Goal: Download file/media

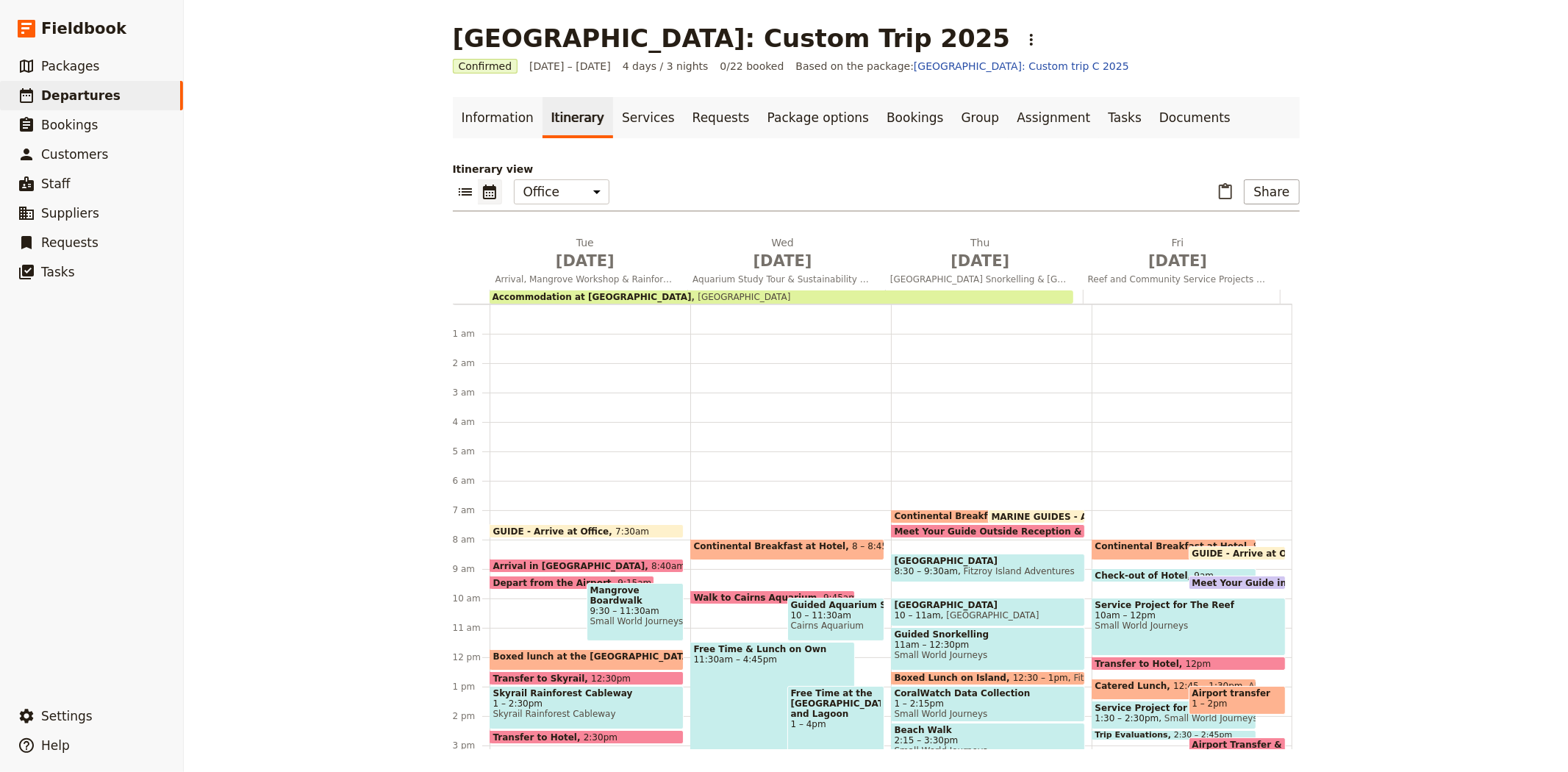
scroll to position [191, 0]
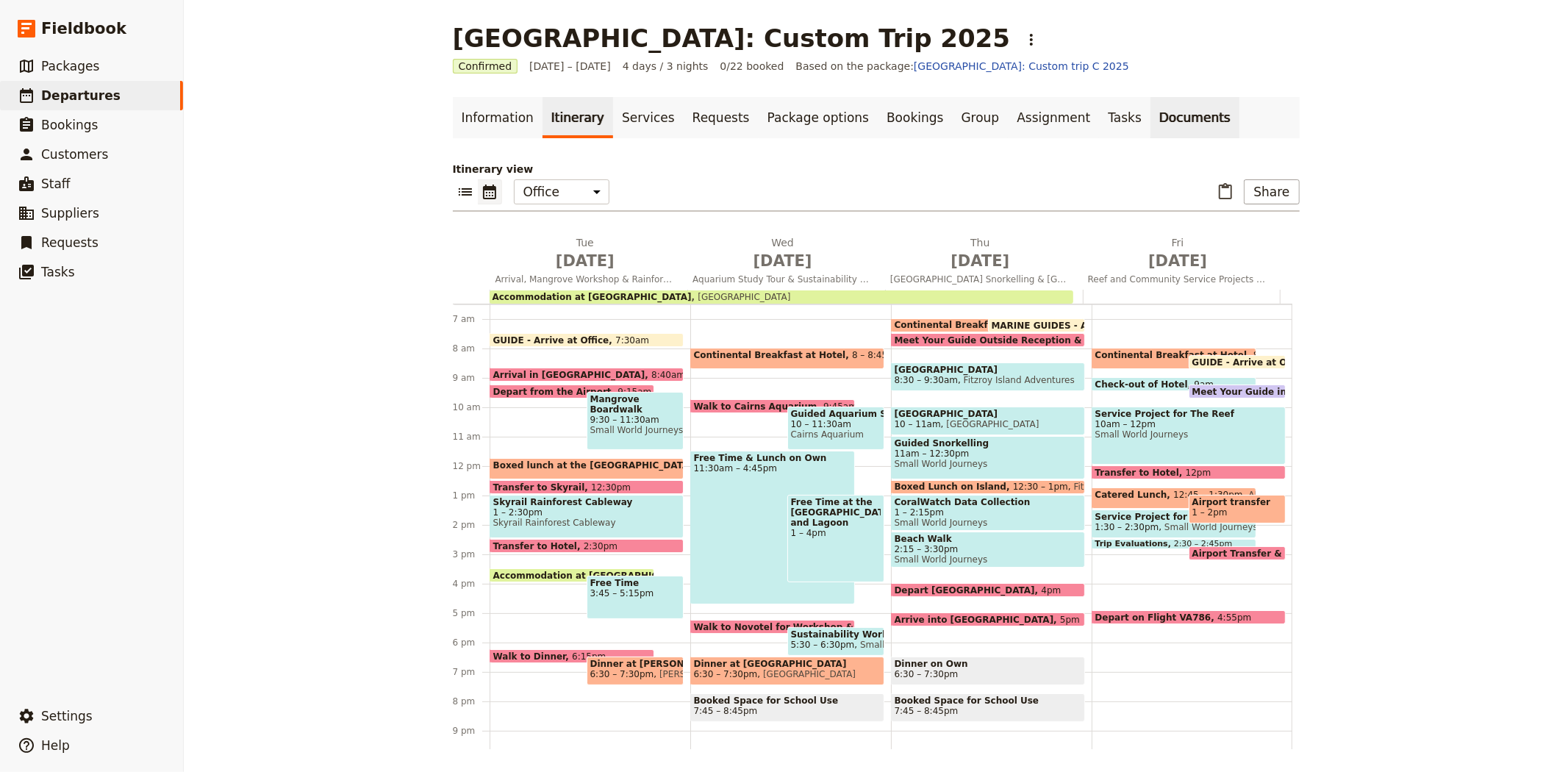
click at [1150, 121] on link "Documents" at bounding box center [1195, 118] width 89 height 42
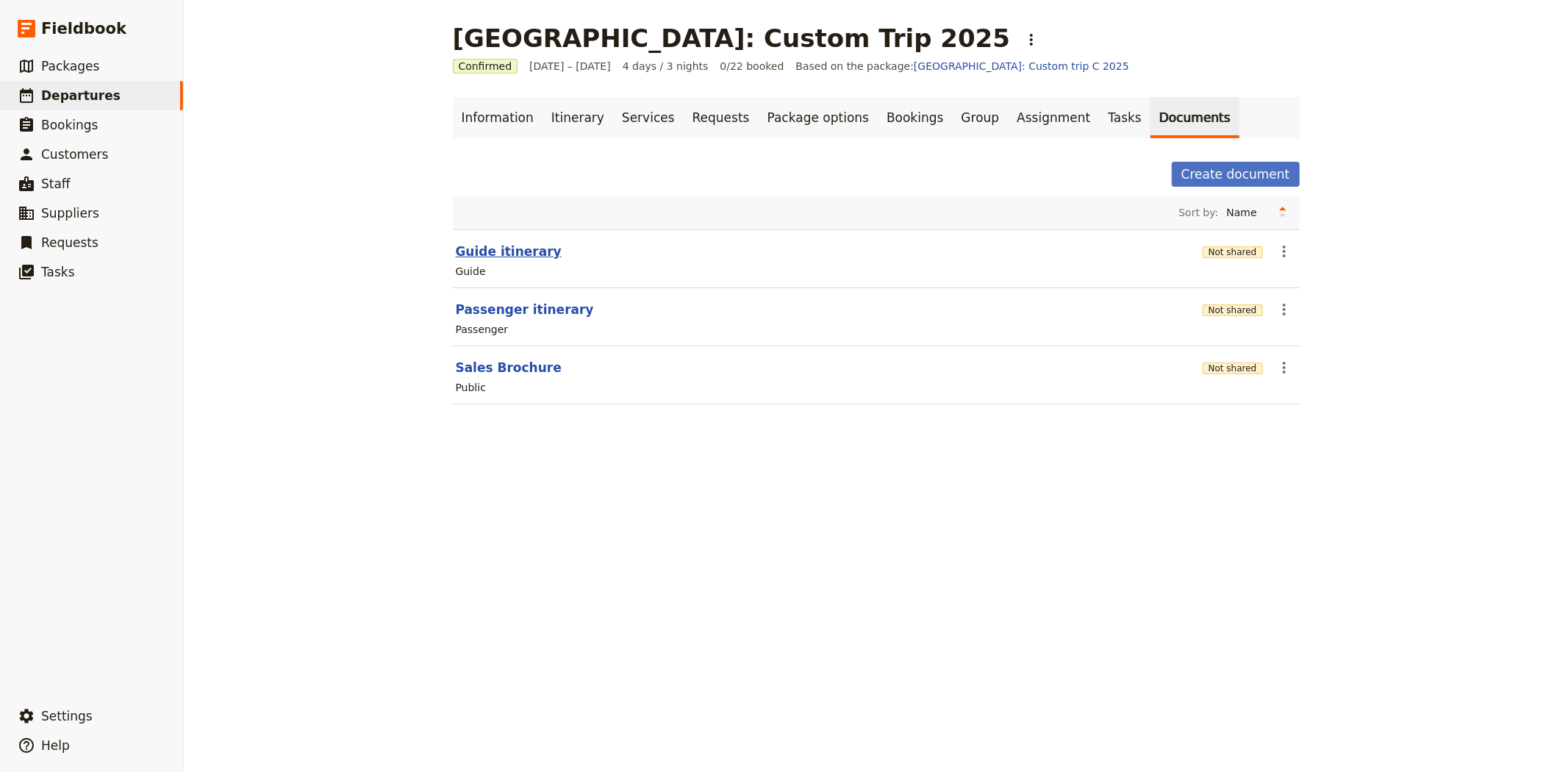
click at [506, 256] on button "Guide itinerary" at bounding box center [509, 251] width 106 height 17
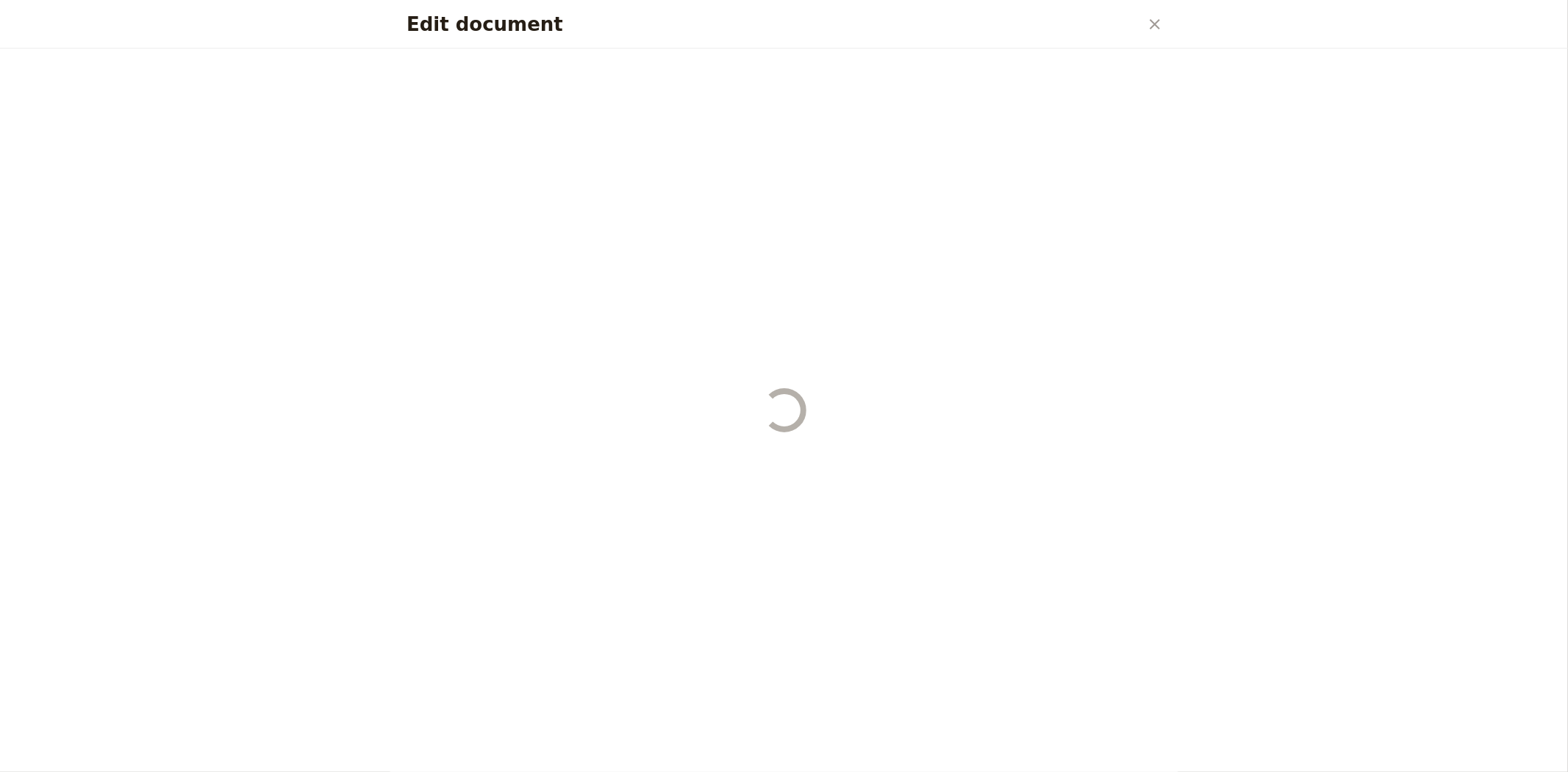
select select "STAFF"
select select "RUN_SHEET"
select select "DEFAULT"
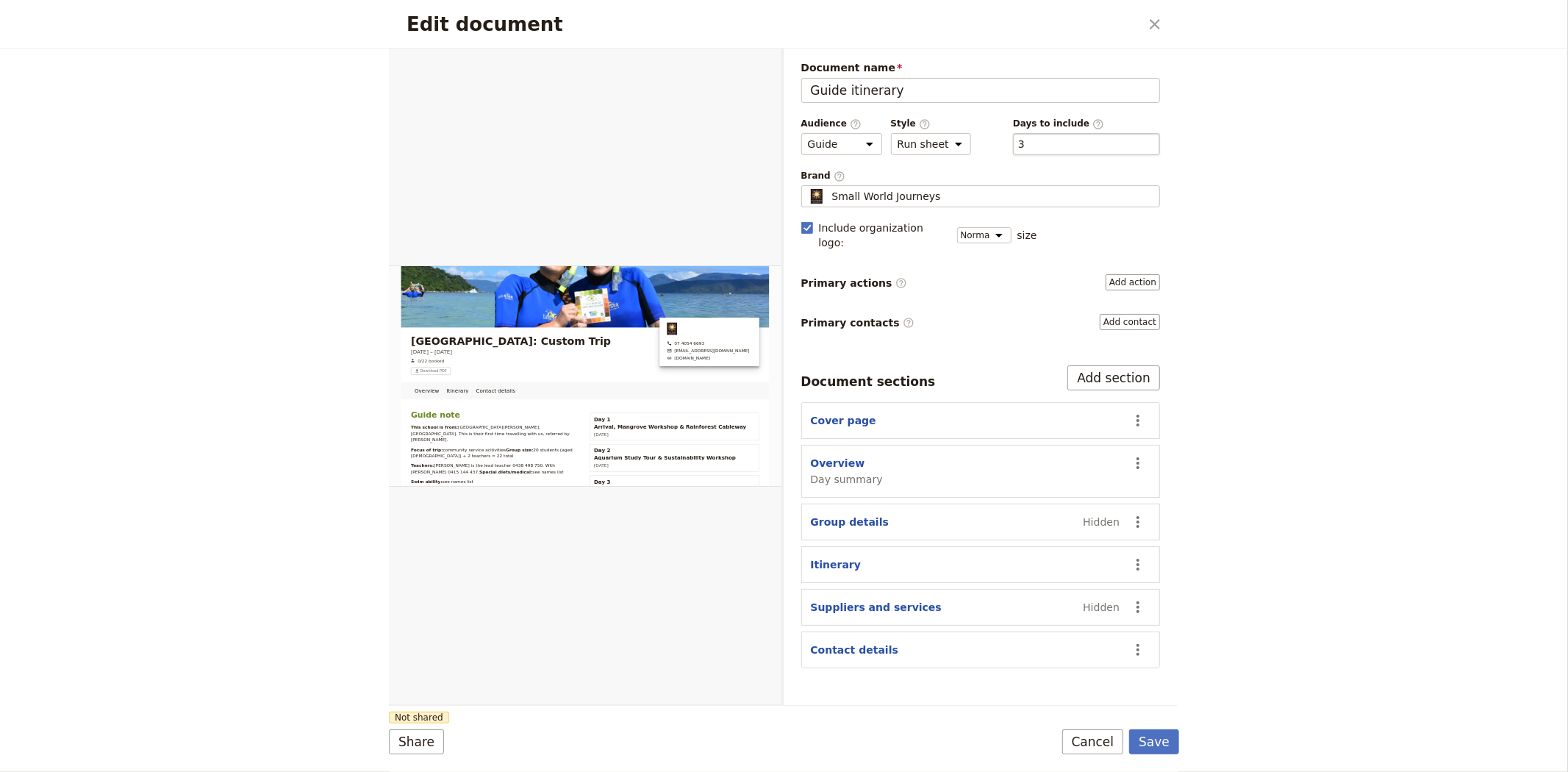
click at [1056, 146] on div "​ 3 3" at bounding box center [1087, 144] width 147 height 22
click at [1025, 146] on button "​ 3" at bounding box center [1022, 144] width 7 height 15
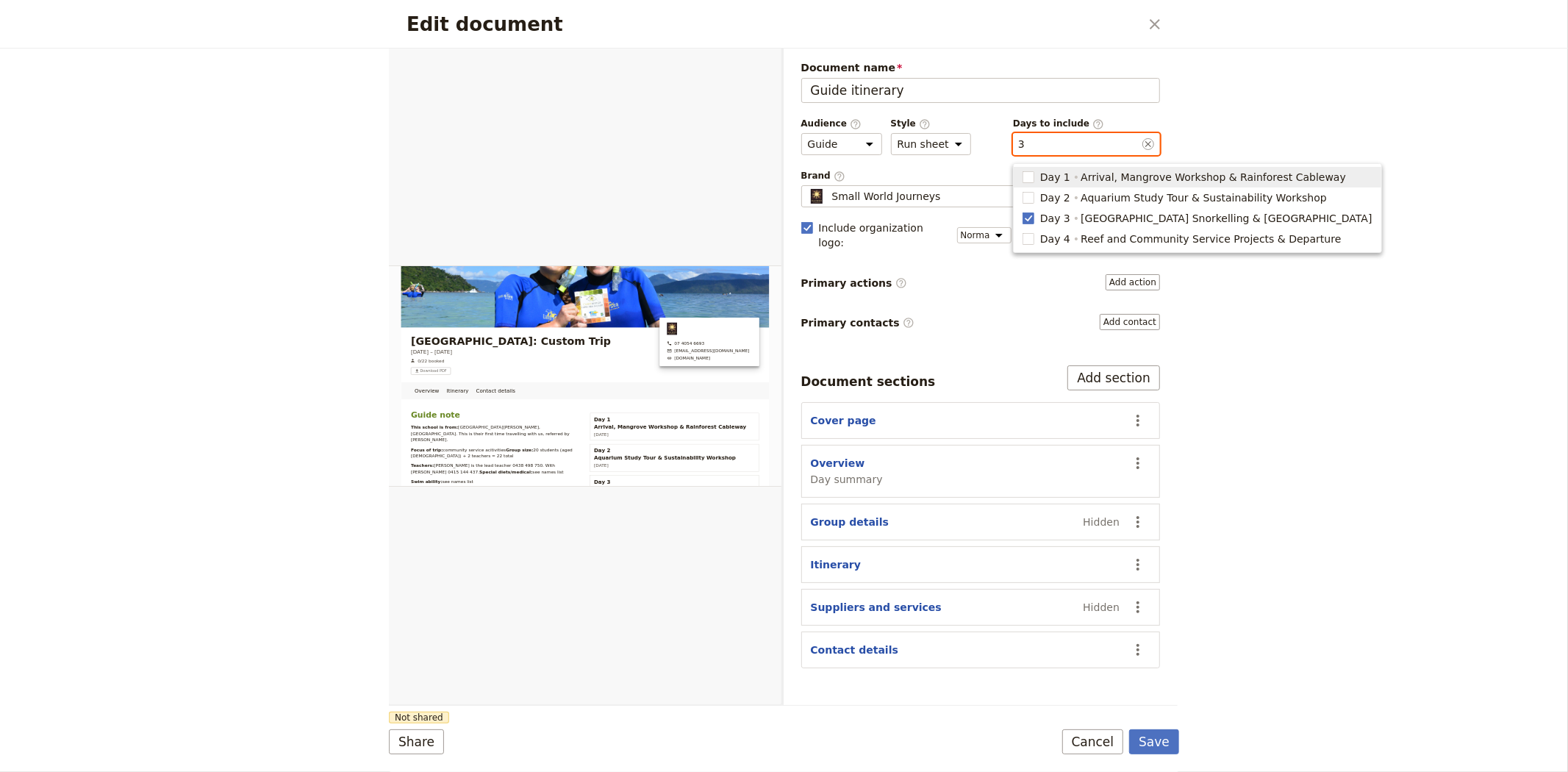
click at [1082, 182] on span "Arrival, Mangrove Workshop & Rainforest Cableway" at bounding box center [1214, 177] width 265 height 15
type input "1, 3"
checkbox input "true"
click at [1049, 234] on span "Day 4" at bounding box center [1055, 238] width 30 height 15
type input "1, 3, 4"
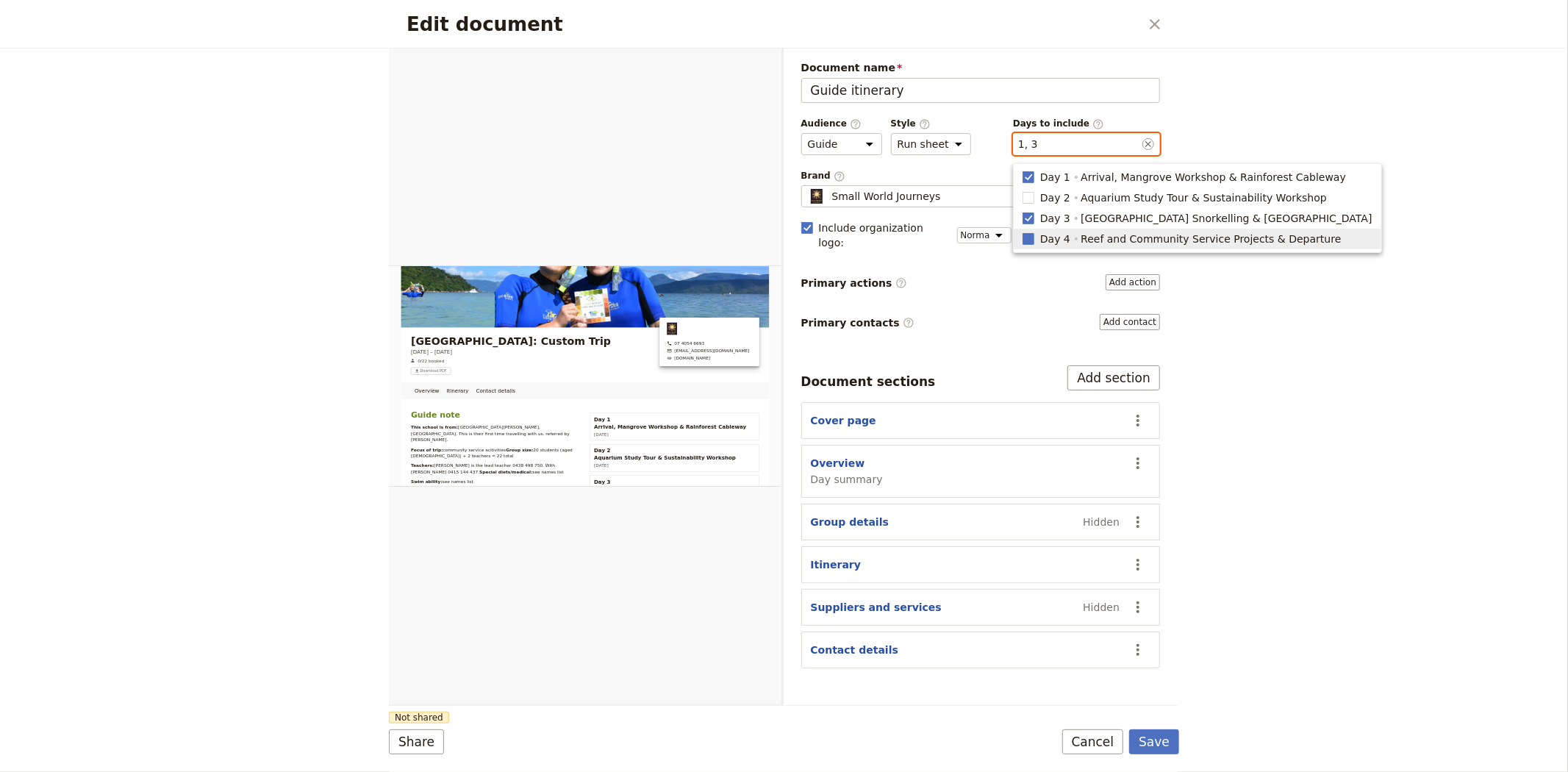
checkbox input "true"
click at [1043, 214] on span "Day 3" at bounding box center [1055, 218] width 30 height 15
type input "1, 4"
checkbox input "false"
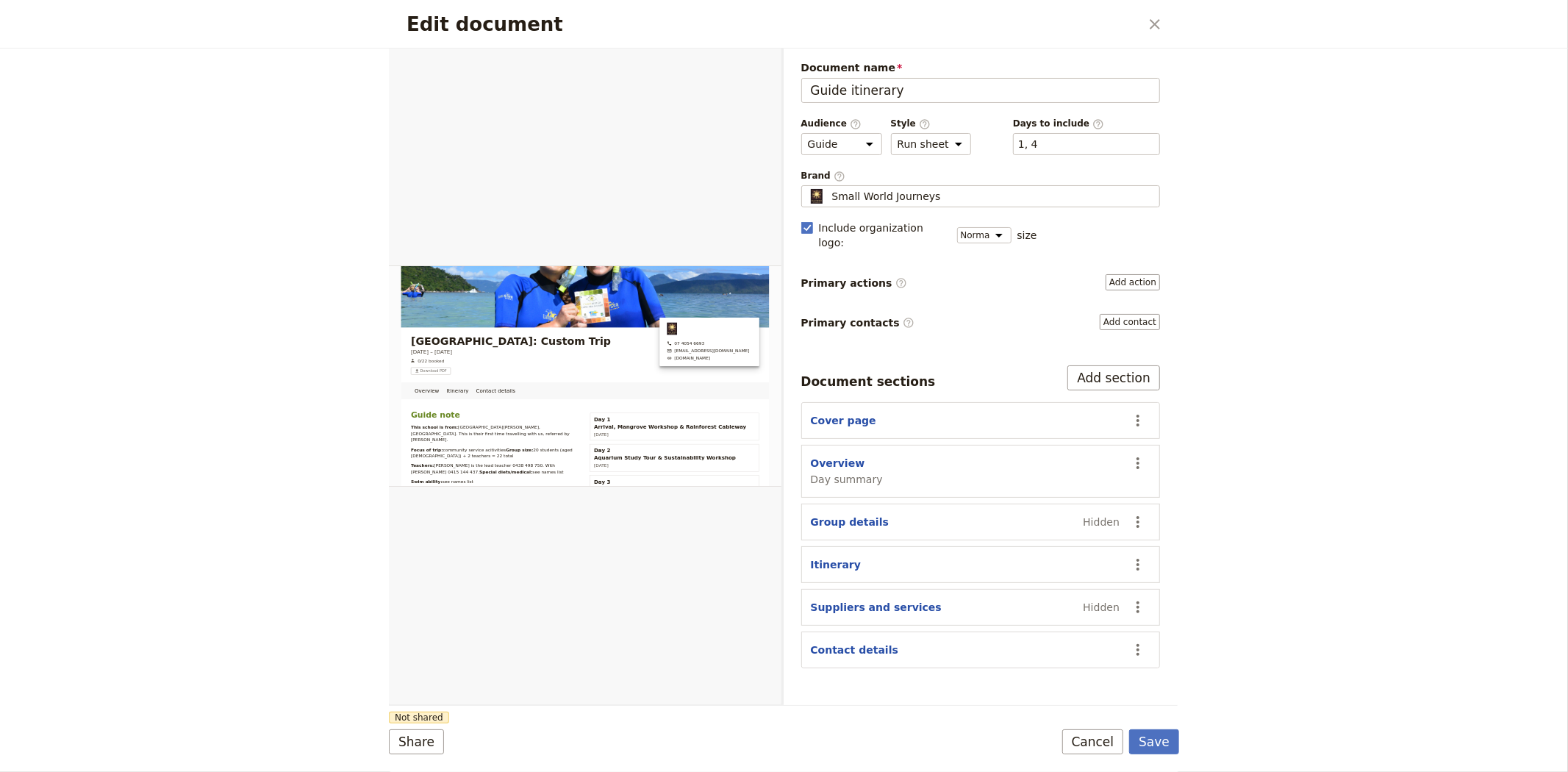
click at [1312, 450] on div "Edit document ​ Overview Itinerary Contact details Web PDF ​ Document name Guid…" at bounding box center [784, 386] width 1568 height 772
click at [1165, 743] on button "Save" at bounding box center [1155, 742] width 50 height 25
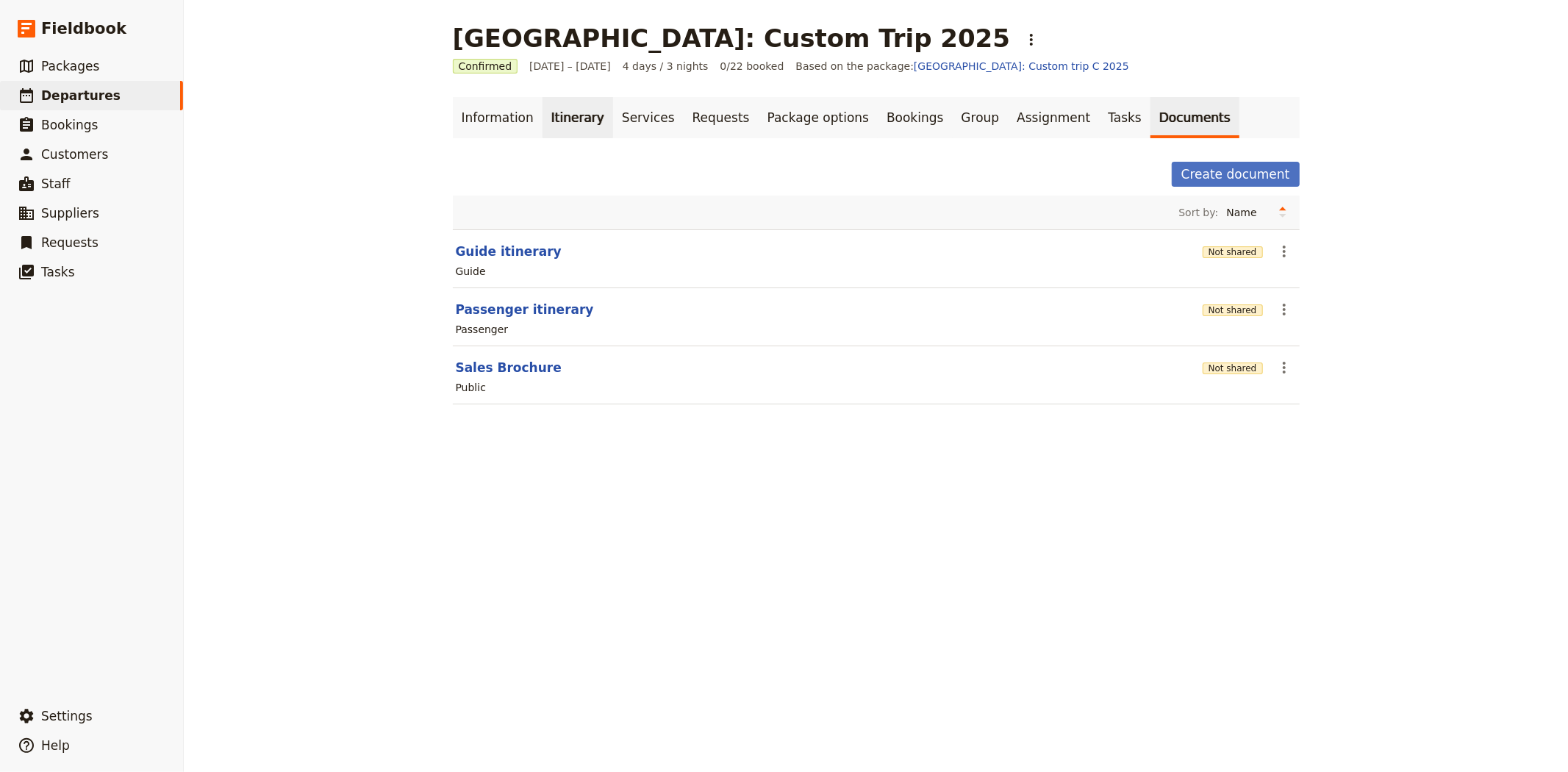
click at [570, 114] on link "Itinerary" at bounding box center [577, 118] width 70 height 42
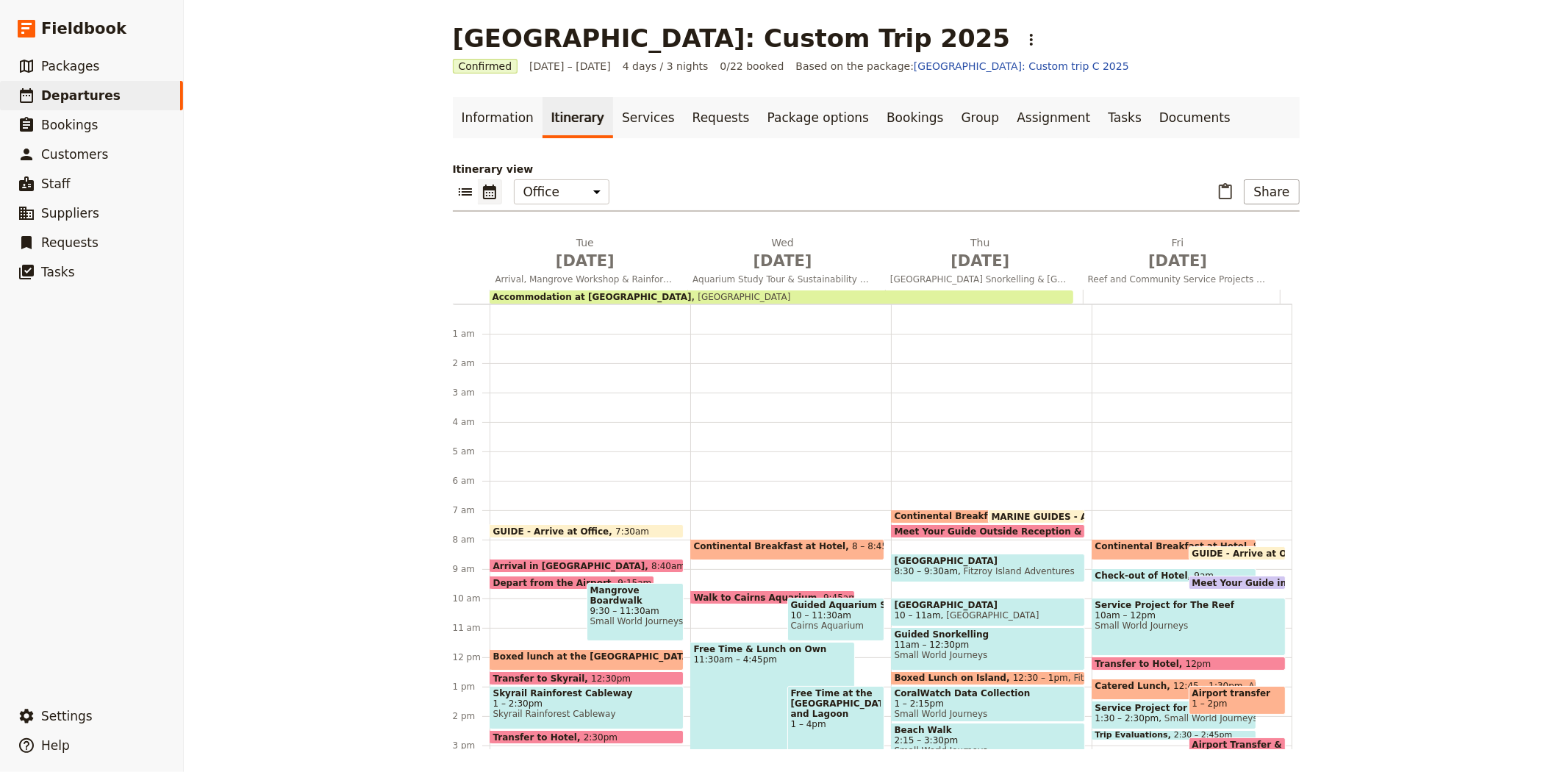
scroll to position [191, 0]
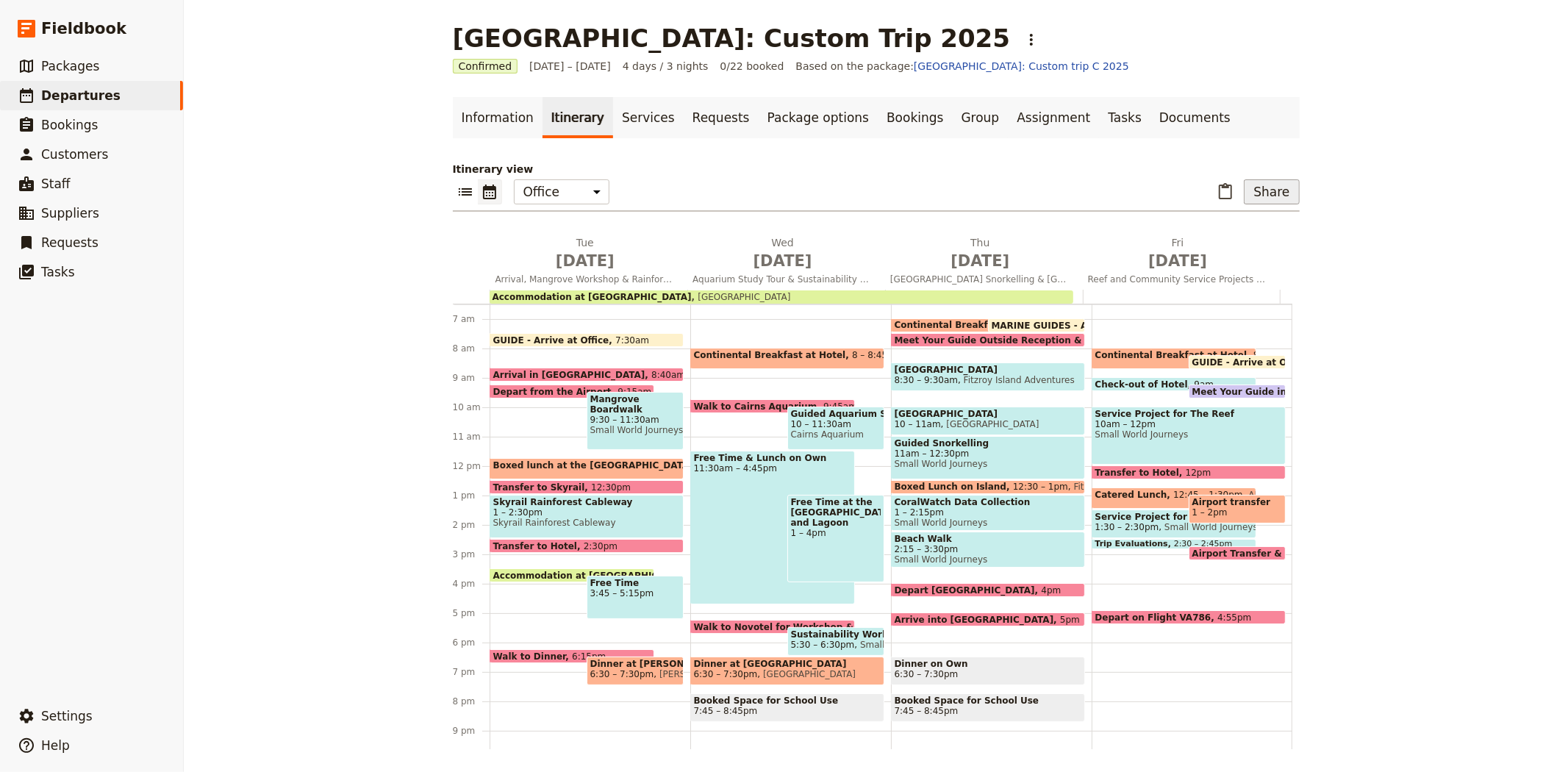
click at [1258, 186] on button "Share" at bounding box center [1272, 191] width 55 height 25
click at [1233, 247] on span "Passenger itinerary" at bounding box center [1234, 244] width 100 height 15
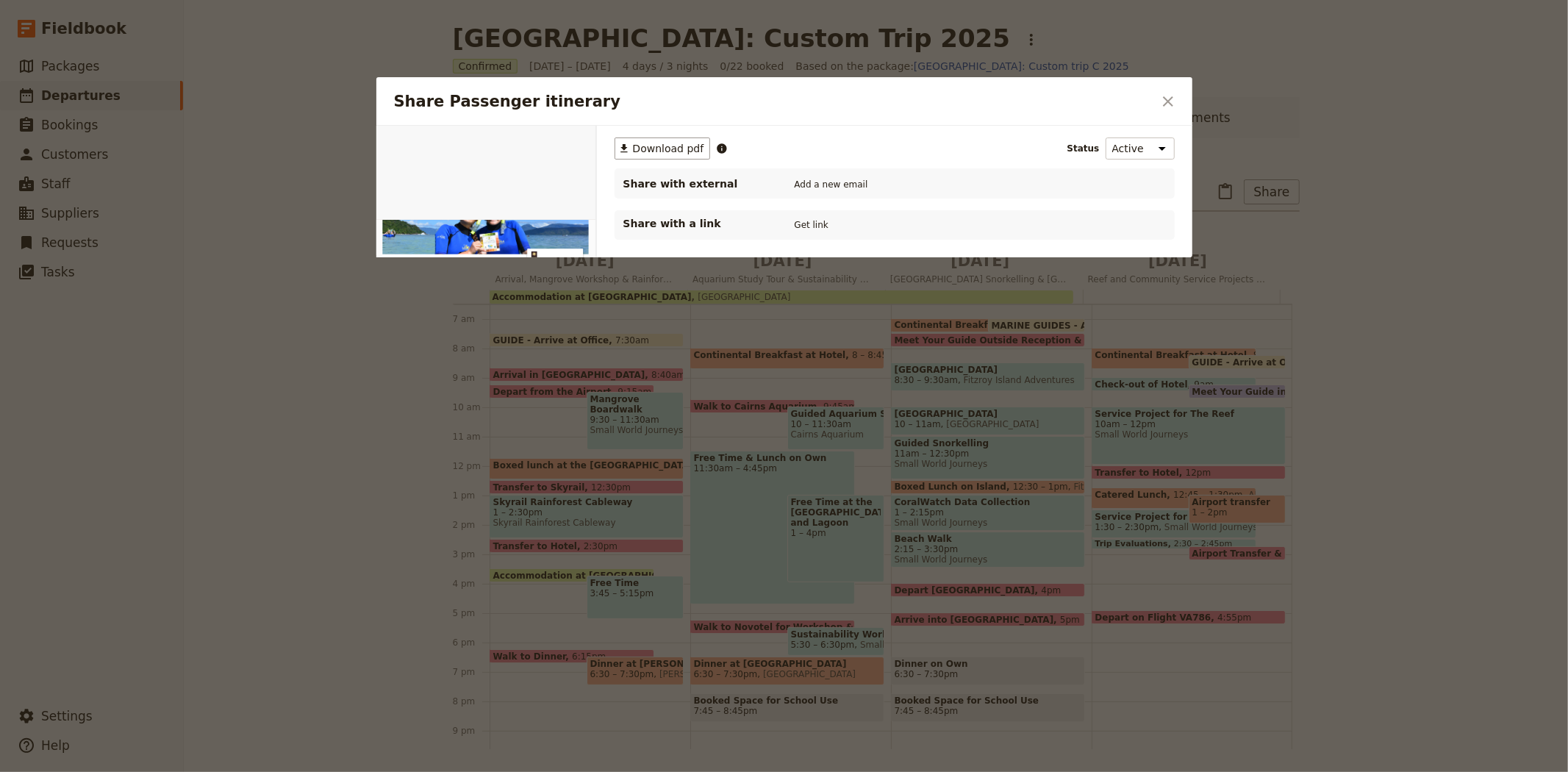
scroll to position [0, 0]
click at [552, 145] on button "PDF" at bounding box center [545, 142] width 32 height 22
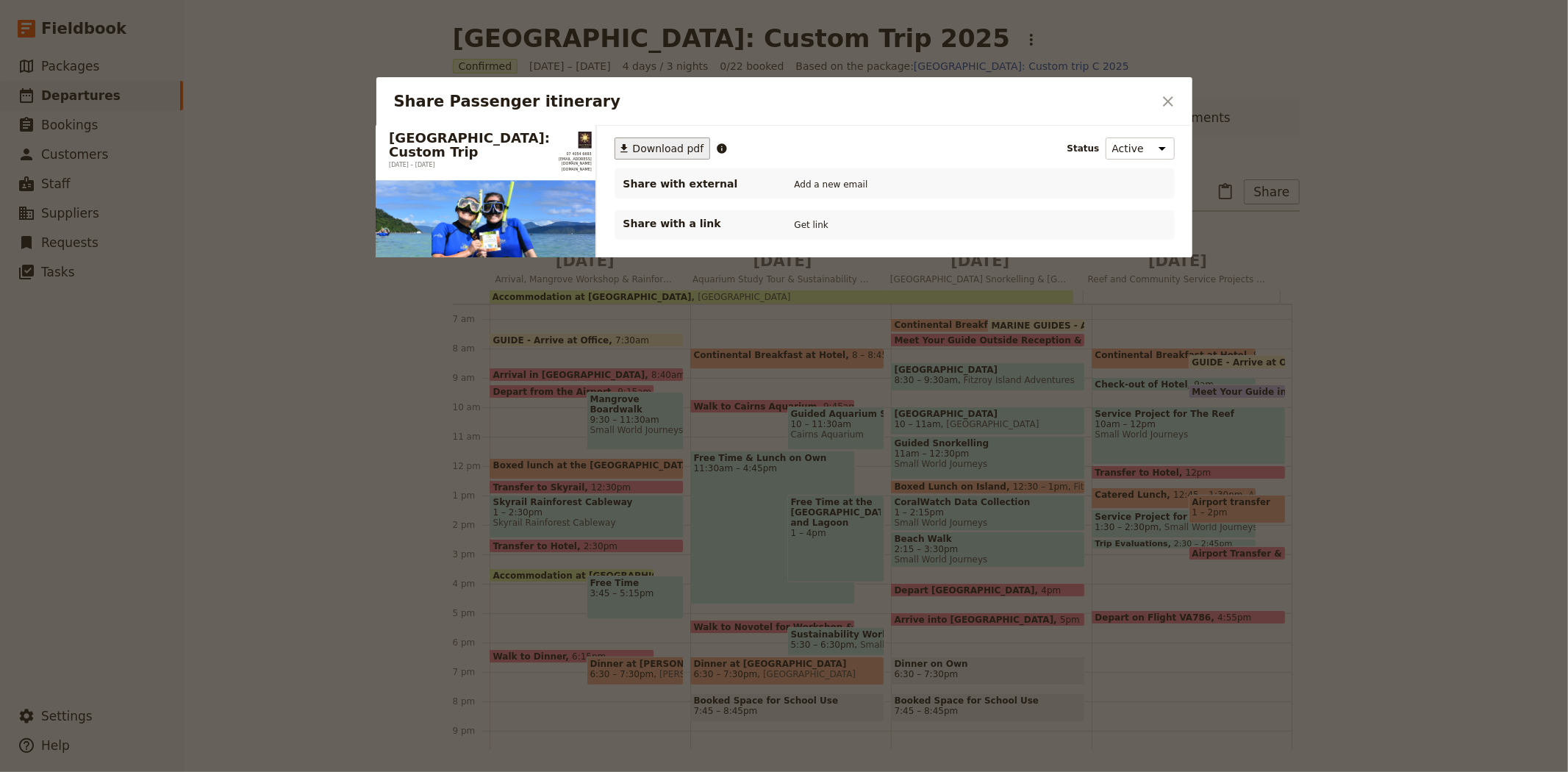
click at [653, 145] on span "Download pdf" at bounding box center [669, 148] width 71 height 15
click at [1174, 97] on icon "Close dialog" at bounding box center [1169, 101] width 17 height 17
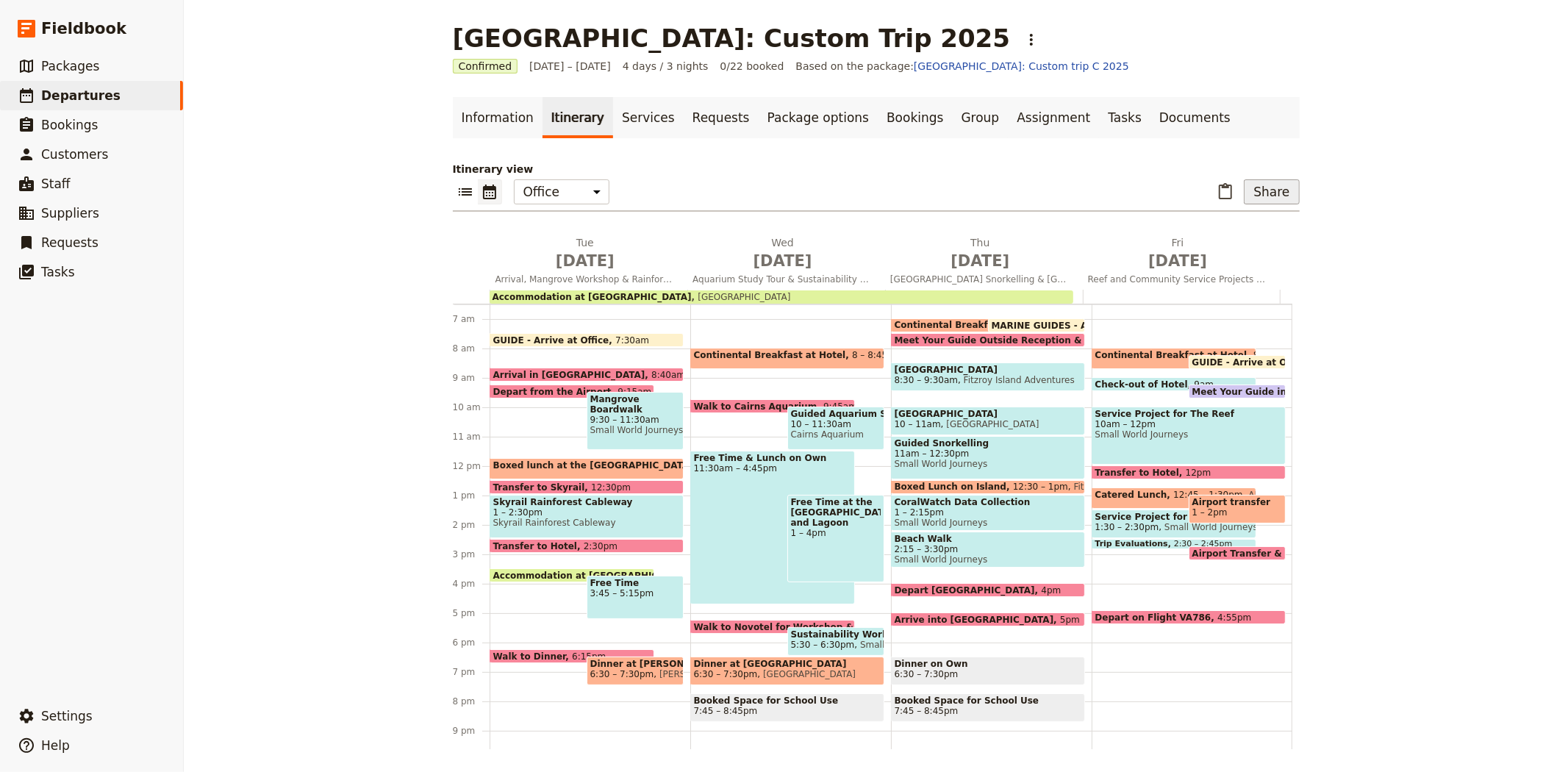
click at [1274, 188] on button "Share" at bounding box center [1272, 191] width 55 height 25
click at [1254, 218] on span "Guide itinerary" at bounding box center [1222, 224] width 77 height 15
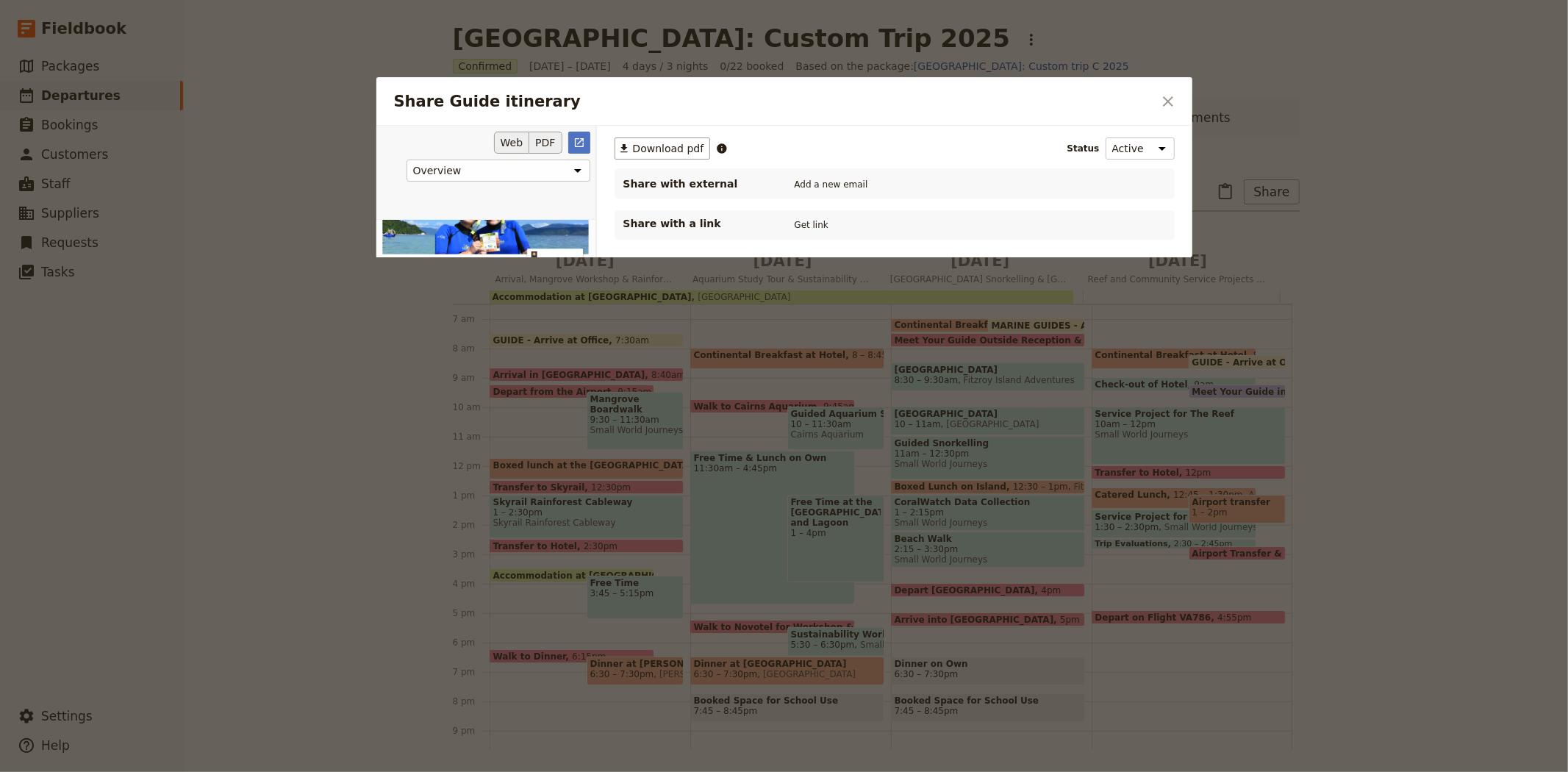
click at [548, 144] on button "PDF" at bounding box center [545, 142] width 32 height 22
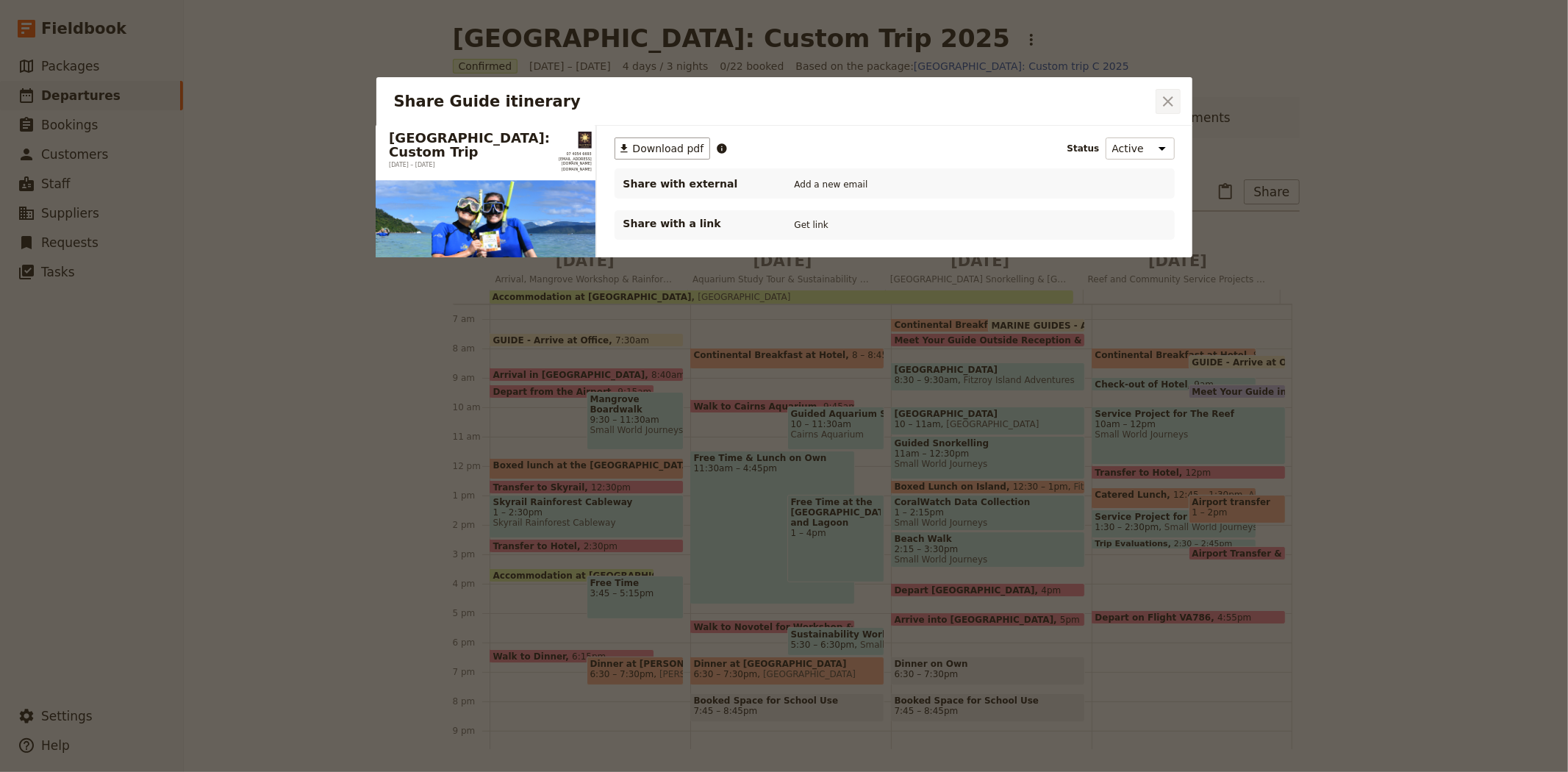
click at [1170, 104] on icon "Close dialog" at bounding box center [1169, 101] width 10 height 10
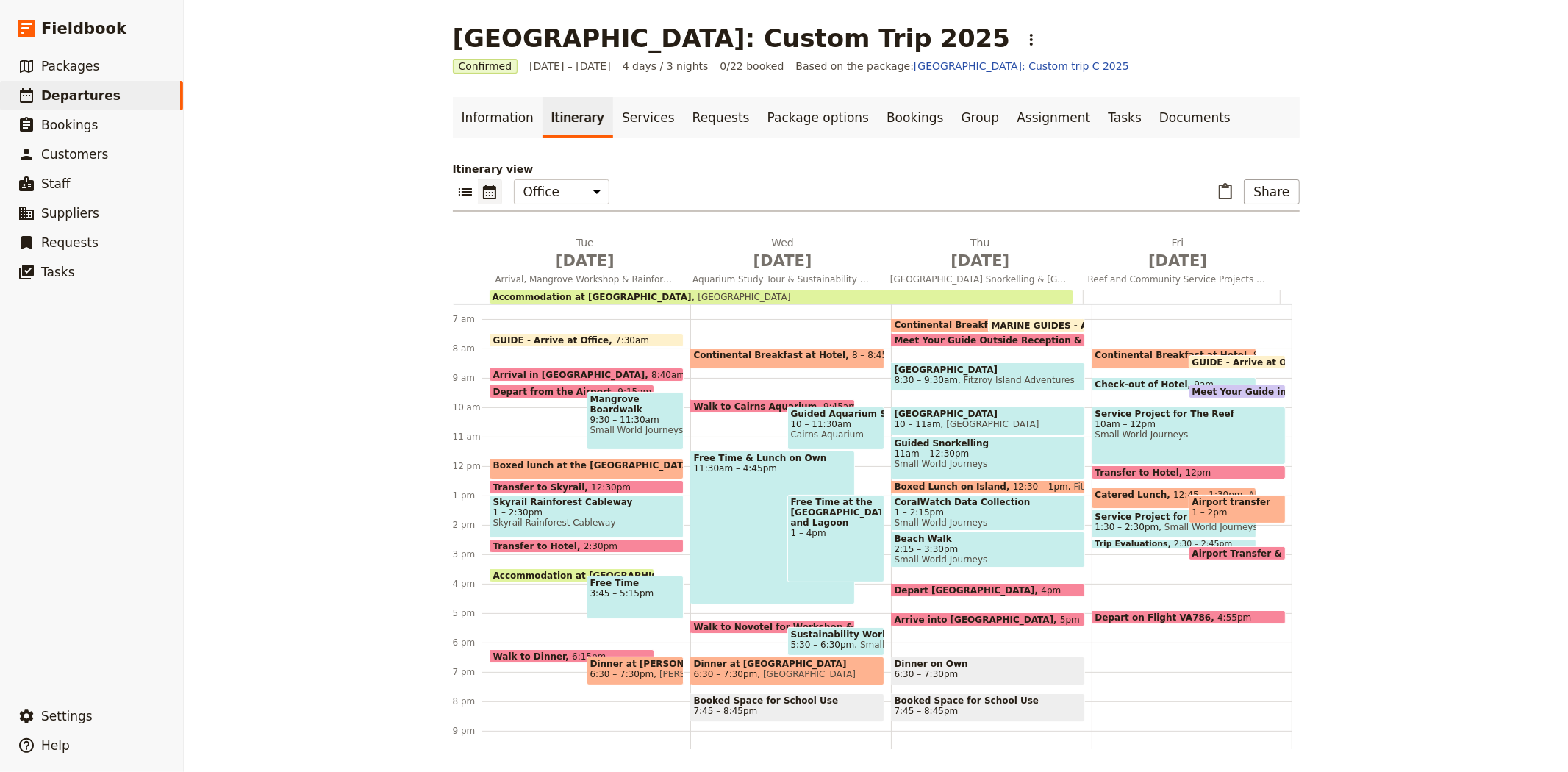
click at [1294, 197] on main "[GEOGRAPHIC_DATA]: Custom Trip 2025 ​ Confirmed [DATE] – [DATE] 4 days / 3 nigh…" at bounding box center [876, 386] width 883 height 773
click at [1276, 194] on button "Share" at bounding box center [1272, 191] width 55 height 25
click at [1240, 226] on span "Guide itinerary" at bounding box center [1222, 224] width 77 height 15
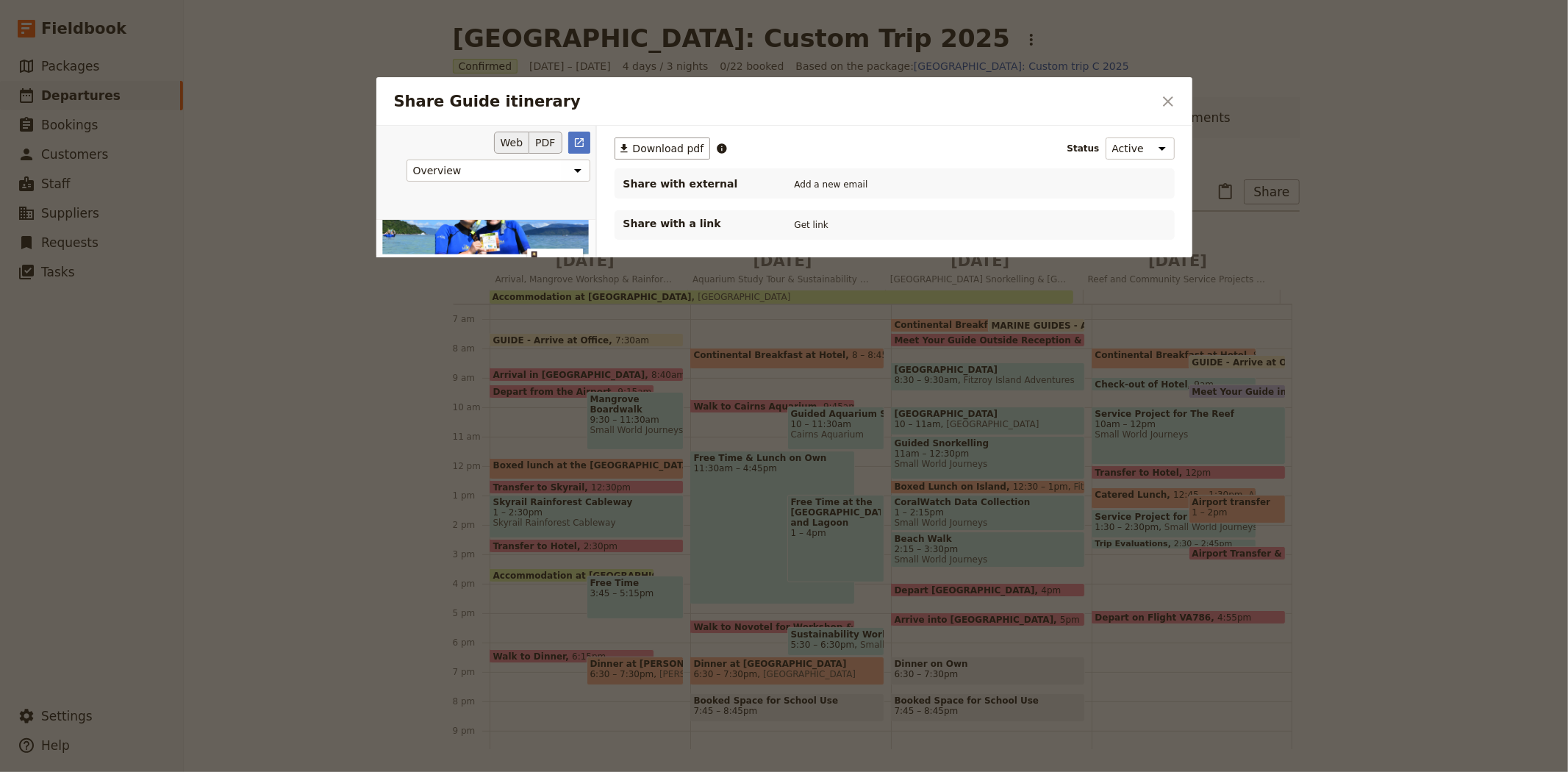
click at [554, 144] on button "PDF" at bounding box center [545, 142] width 32 height 22
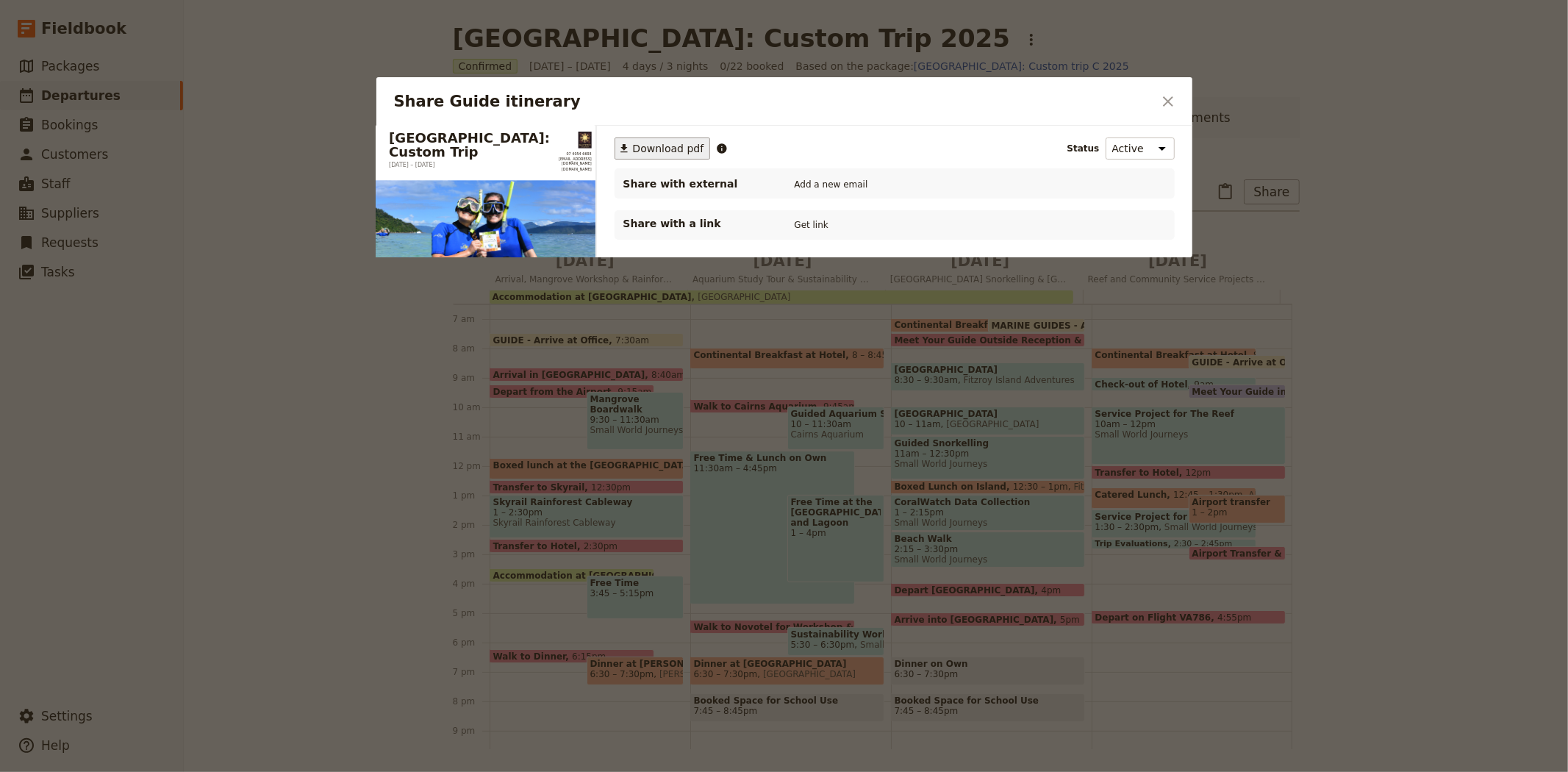
click at [652, 153] on span "Download pdf" at bounding box center [669, 148] width 71 height 15
click at [1174, 105] on icon "Close dialog" at bounding box center [1169, 101] width 17 height 17
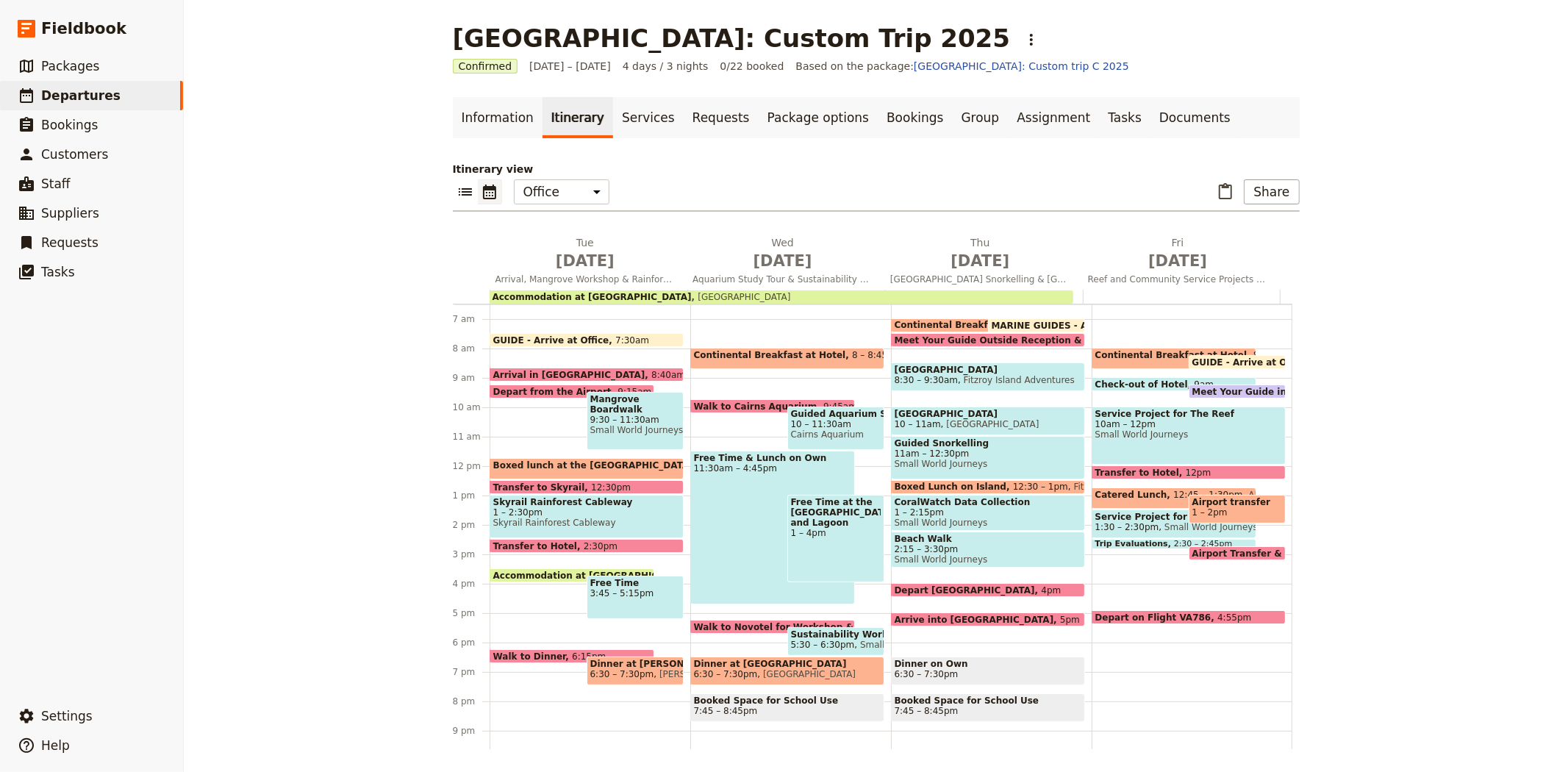
click at [370, 425] on div "[GEOGRAPHIC_DATA]: Custom Trip 2025 ​ Confirmed [DATE] – [DATE] 4 days / 3 nigh…" at bounding box center [876, 386] width 1384 height 772
